Goal: Task Accomplishment & Management: Manage account settings

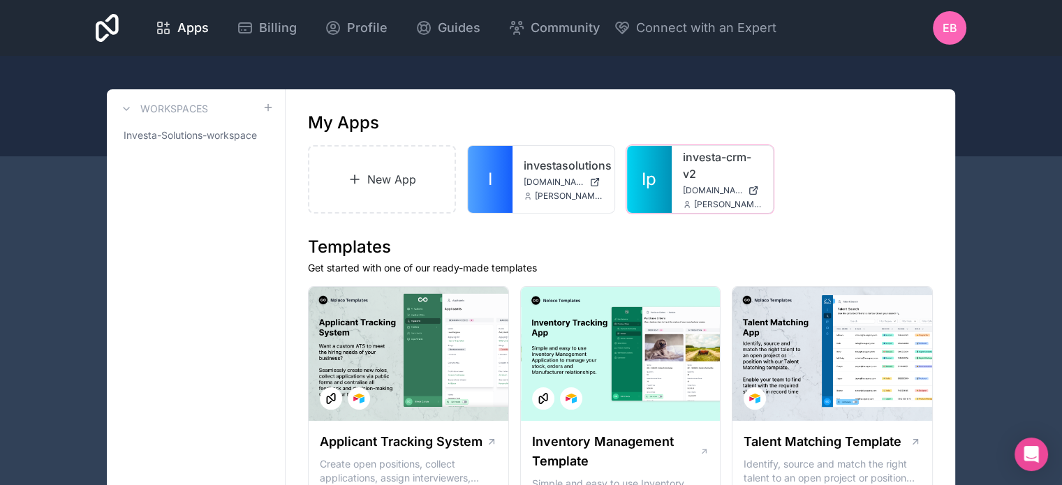
click at [0, 0] on icon at bounding box center [0, 0] width 0 height 0
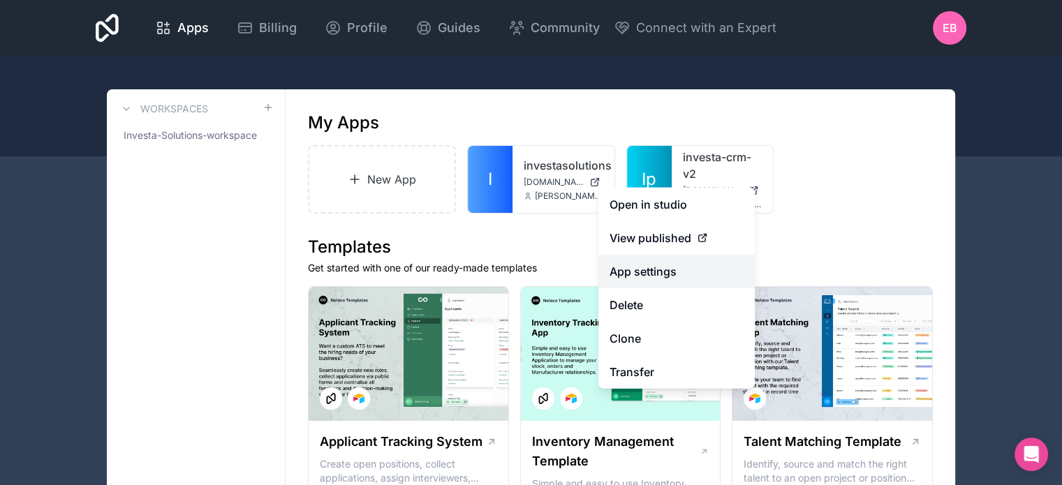
click at [670, 276] on link "App settings" at bounding box center [676, 272] width 156 height 34
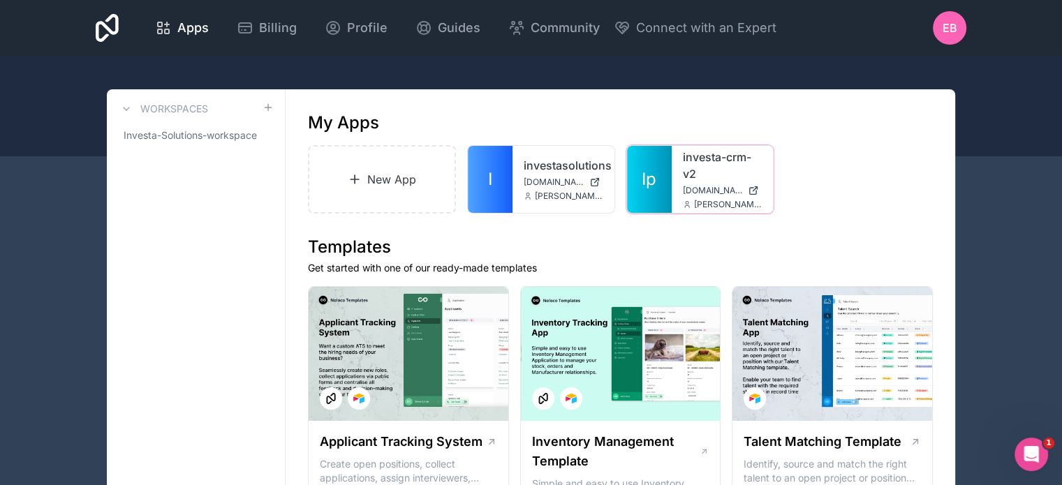
click at [0, 0] on icon at bounding box center [0, 0] width 0 height 0
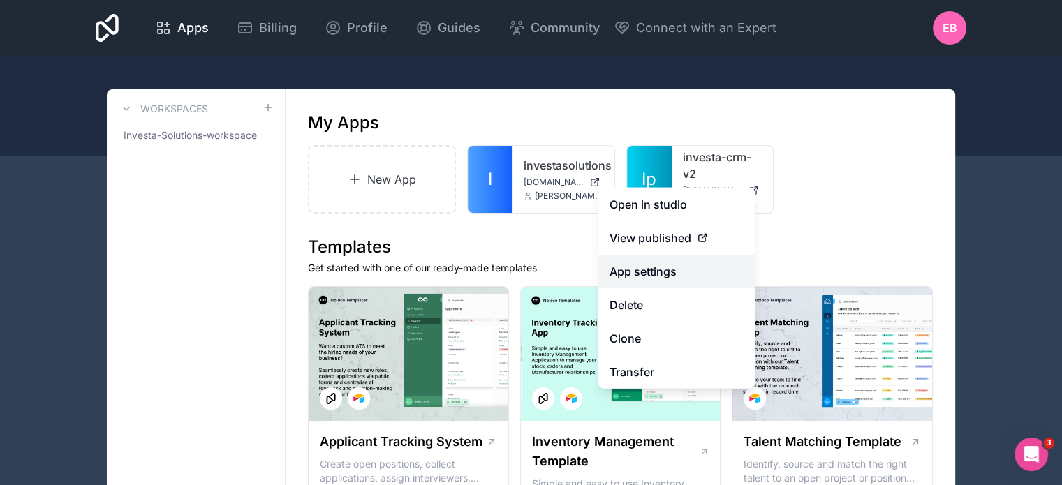
click at [635, 263] on link "App settings" at bounding box center [676, 272] width 156 height 34
